Goal: Get advice/opinions

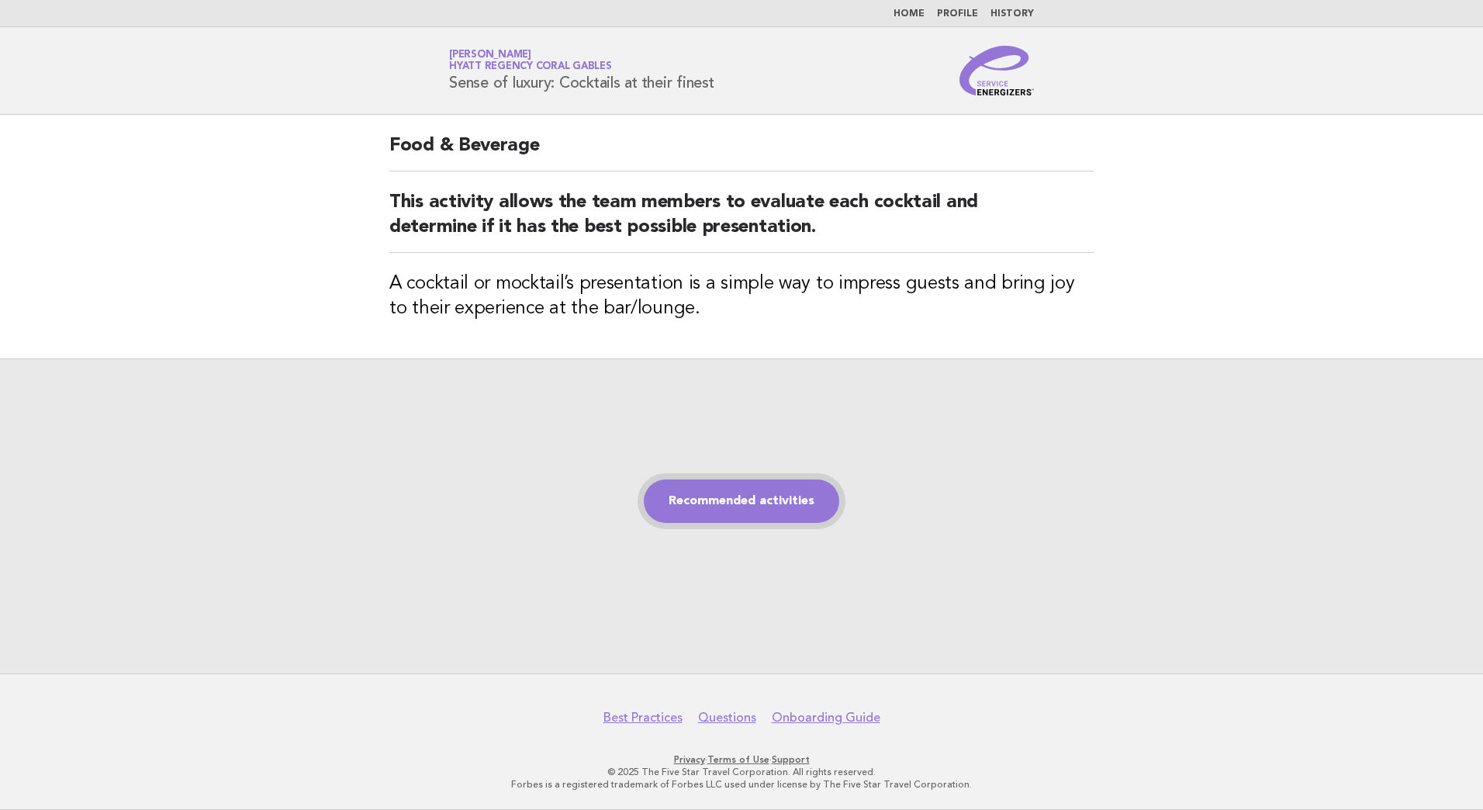
click at [731, 492] on link "Recommended activities" at bounding box center [741, 500] width 195 height 43
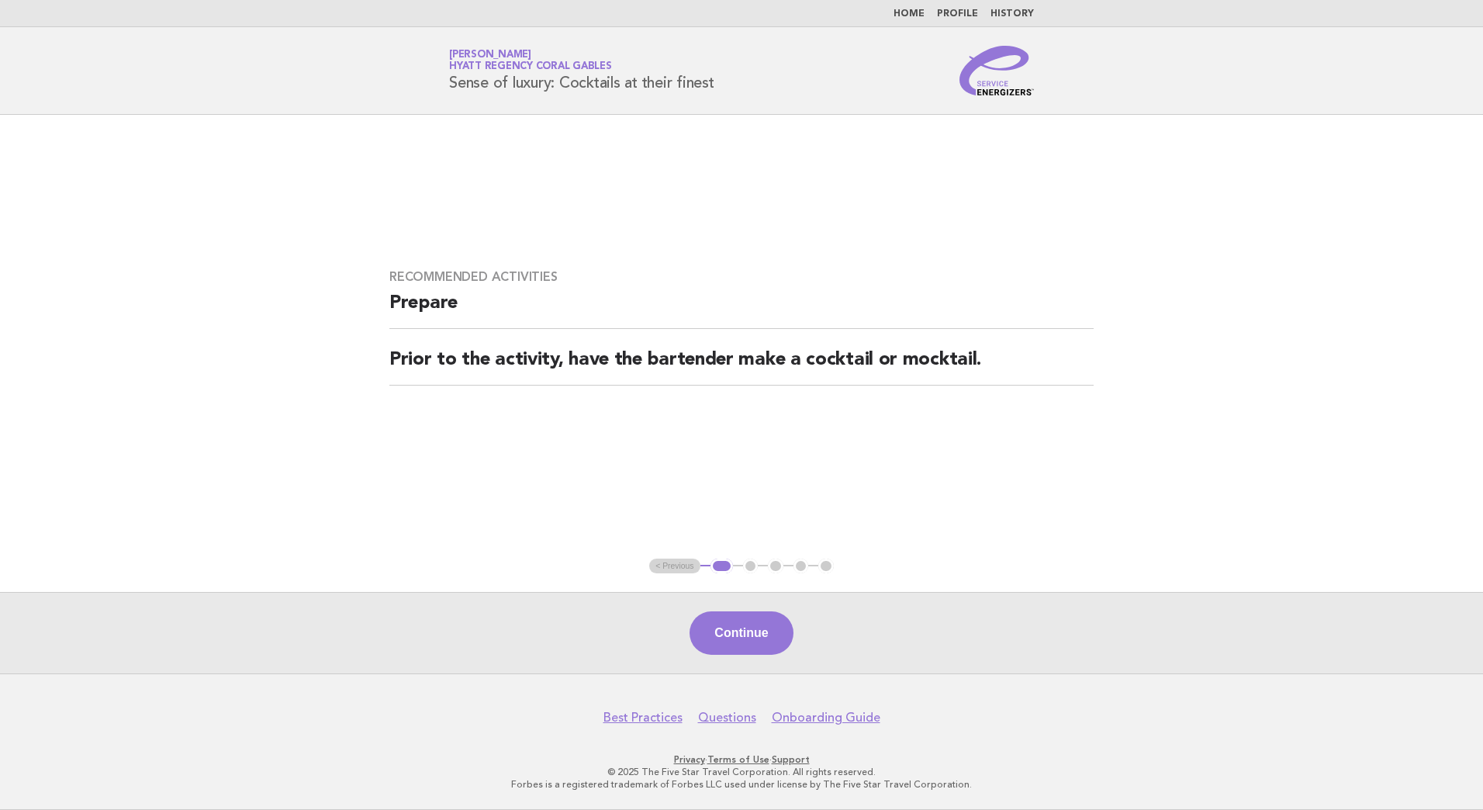
click at [741, 640] on button "Continue" at bounding box center [740, 632] width 103 height 43
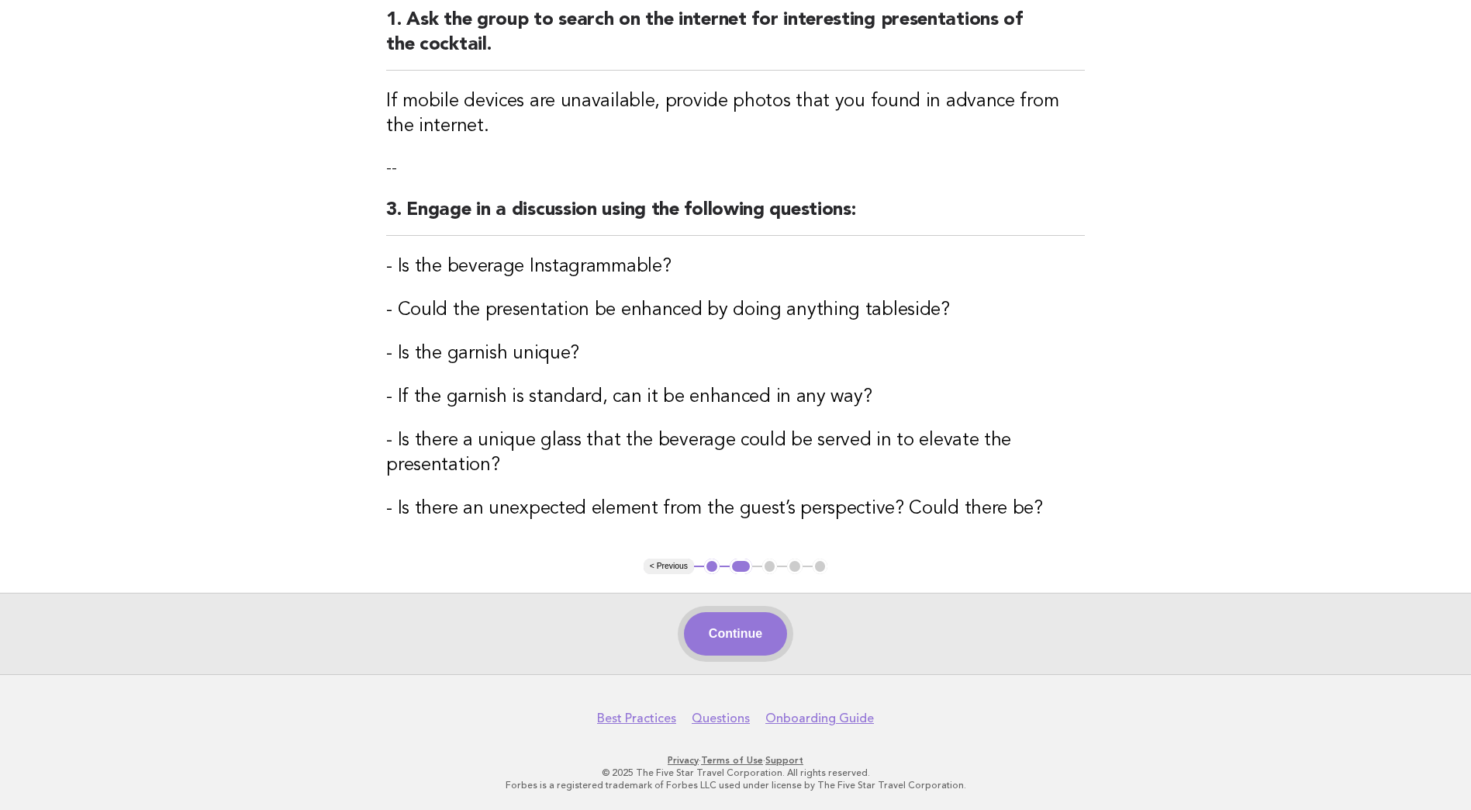
click at [738, 642] on button "Continue" at bounding box center [735, 633] width 103 height 43
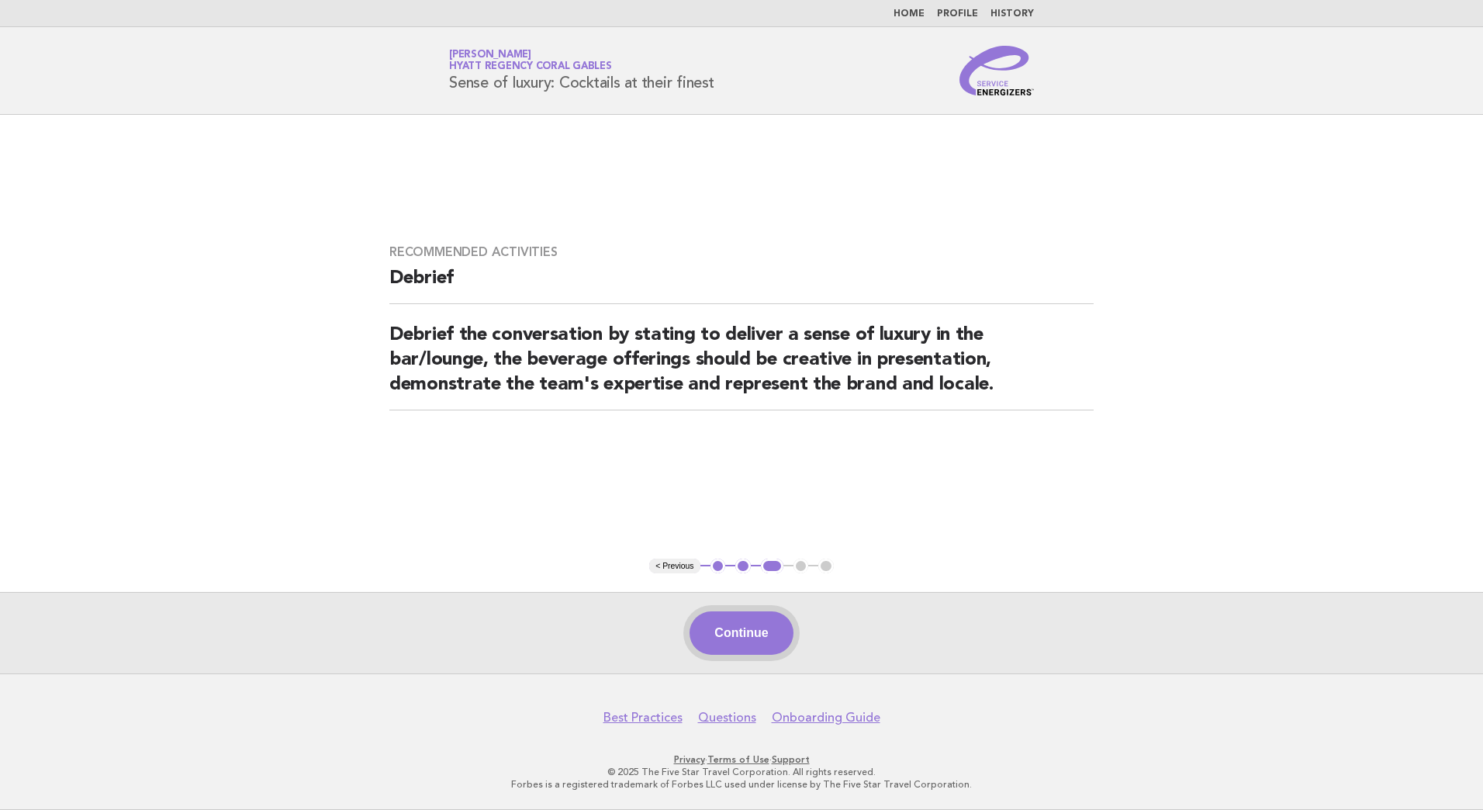
click at [740, 626] on button "Continue" at bounding box center [740, 632] width 103 height 43
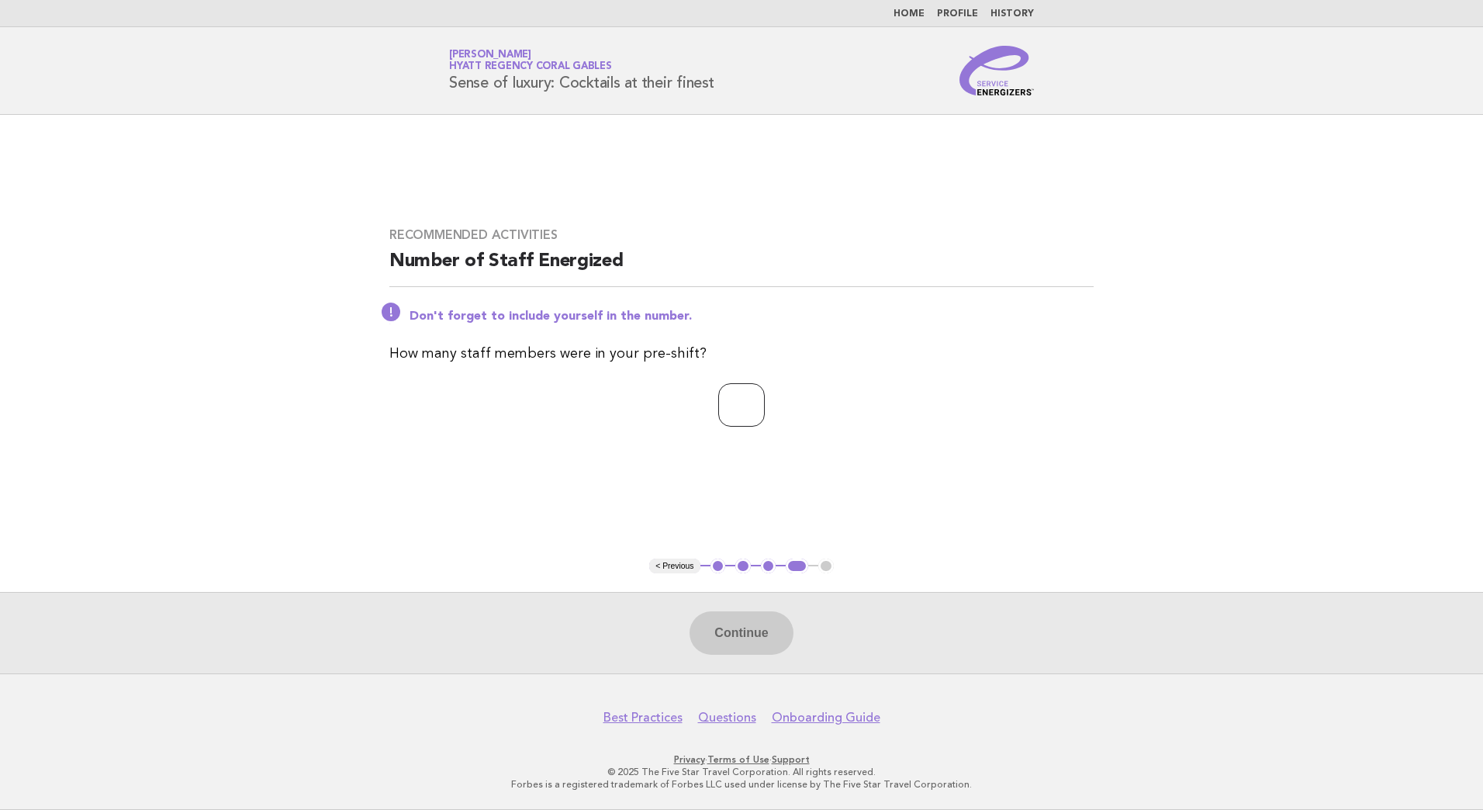
drag, startPoint x: 727, startPoint y: 406, endPoint x: 735, endPoint y: 401, distance: 9.0
click at [734, 403] on input "number" at bounding box center [741, 404] width 47 height 43
type input "*"
drag, startPoint x: 751, startPoint y: 661, endPoint x: 745, endPoint y: 649, distance: 13.2
click at [748, 655] on div "Continue" at bounding box center [741, 632] width 1483 height 81
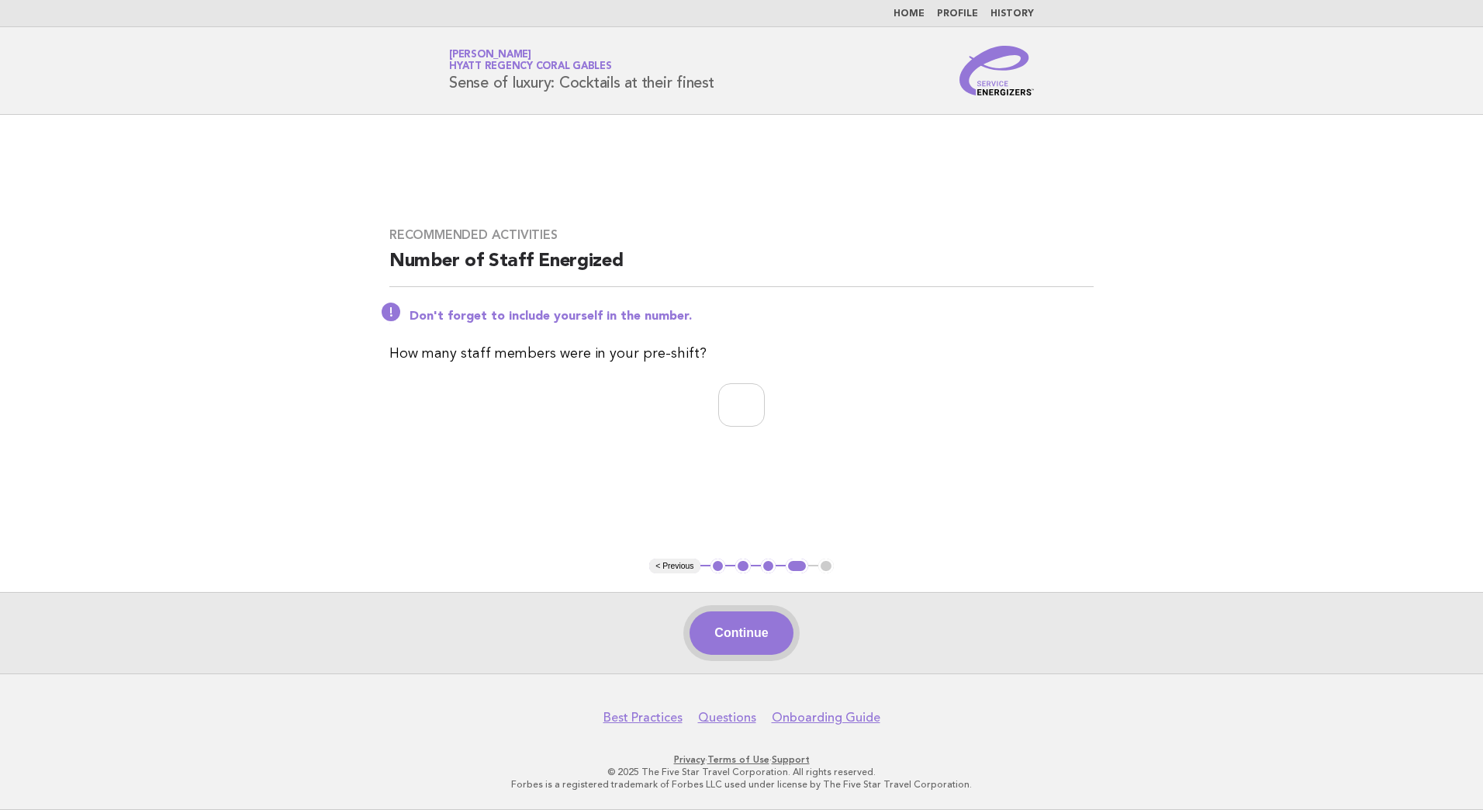
click at [745, 648] on button "Continue" at bounding box center [740, 632] width 103 height 43
